Goal: Information Seeking & Learning: Learn about a topic

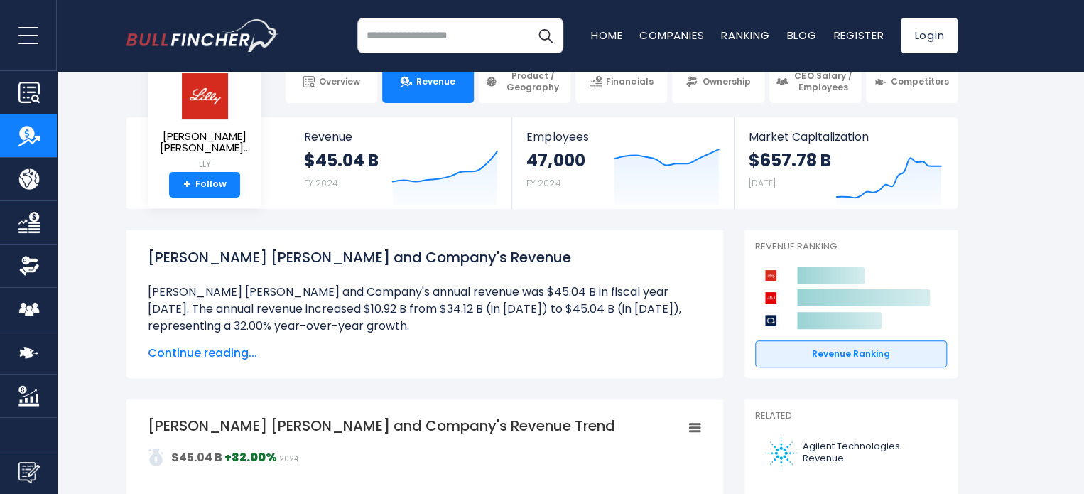
click at [217, 352] on span "Continue reading..." at bounding box center [425, 353] width 554 height 17
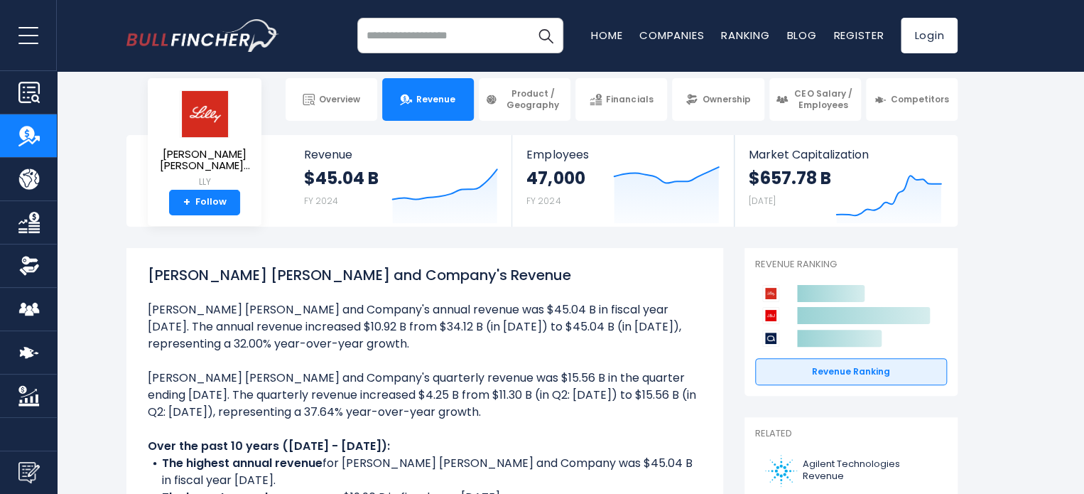
scroll to position [11, 0]
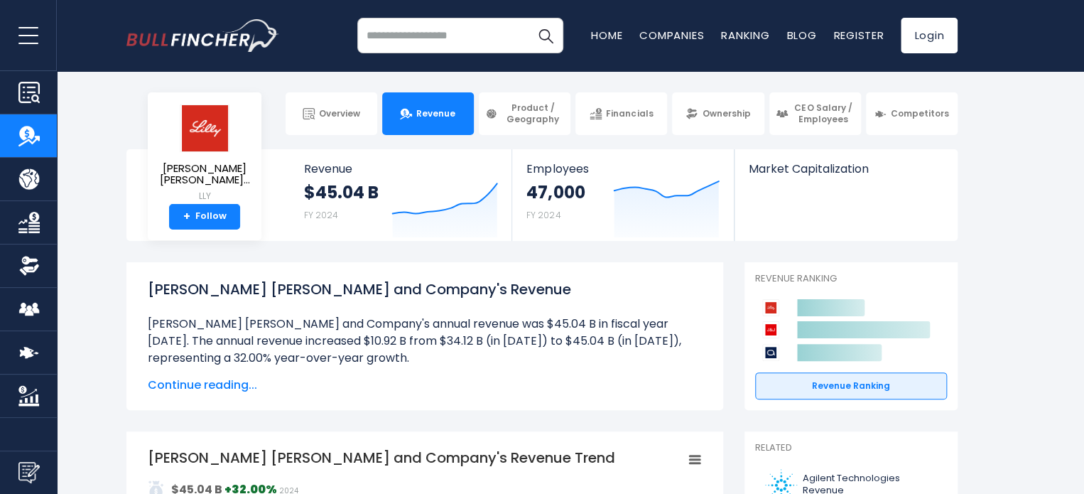
scroll to position [32, 0]
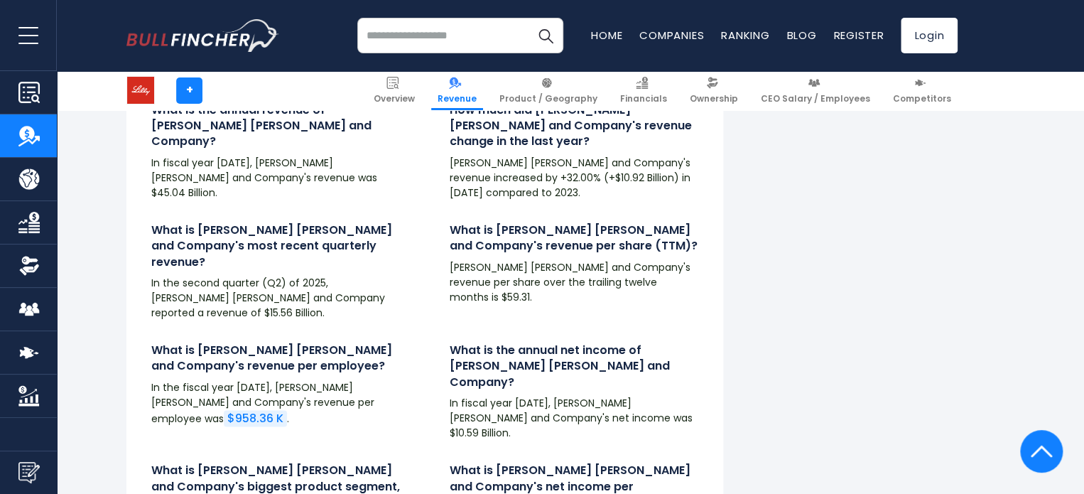
scroll to position [3414, 0]
